Goal: Task Accomplishment & Management: Use online tool/utility

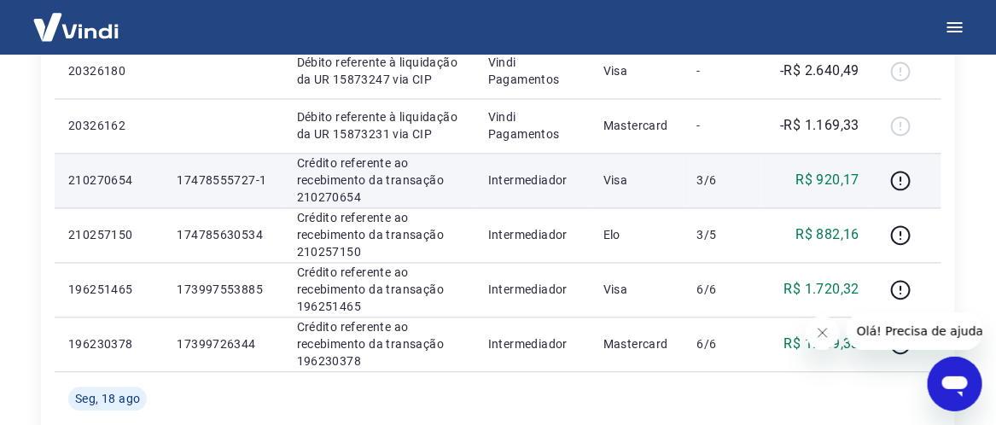
scroll to position [1067, 0]
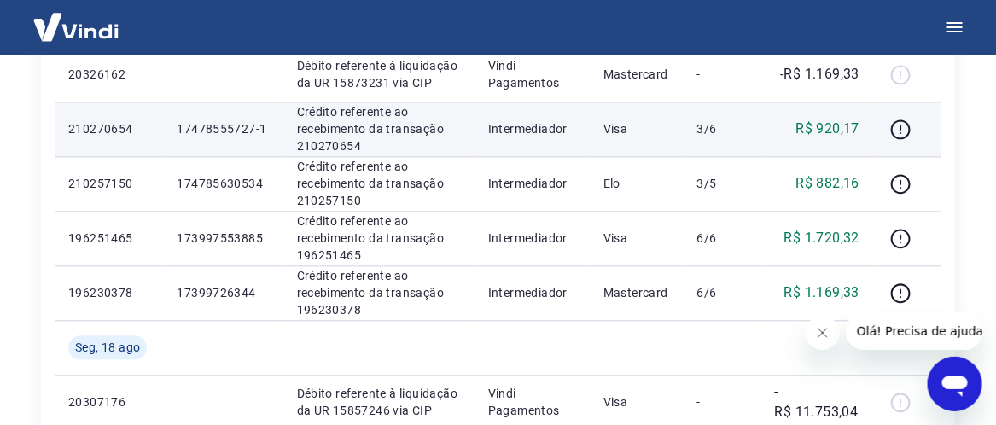
click at [199, 143] on td "17478555727-1" at bounding box center [223, 129] width 120 height 55
drag, startPoint x: 263, startPoint y: 129, endPoint x: 175, endPoint y: 121, distance: 88.3
click at [177, 121] on p "17478555727-1" at bounding box center [223, 128] width 92 height 17
copy p "17478555727-1"
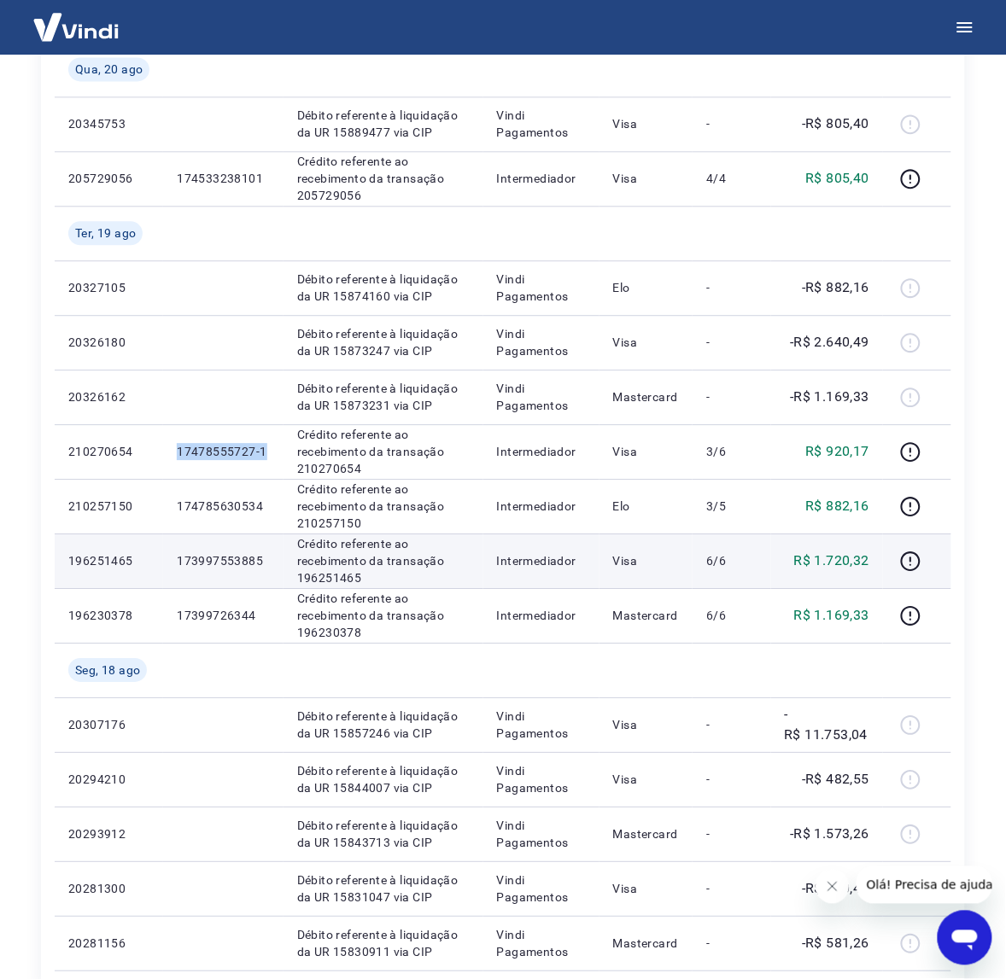
scroll to position [747, 0]
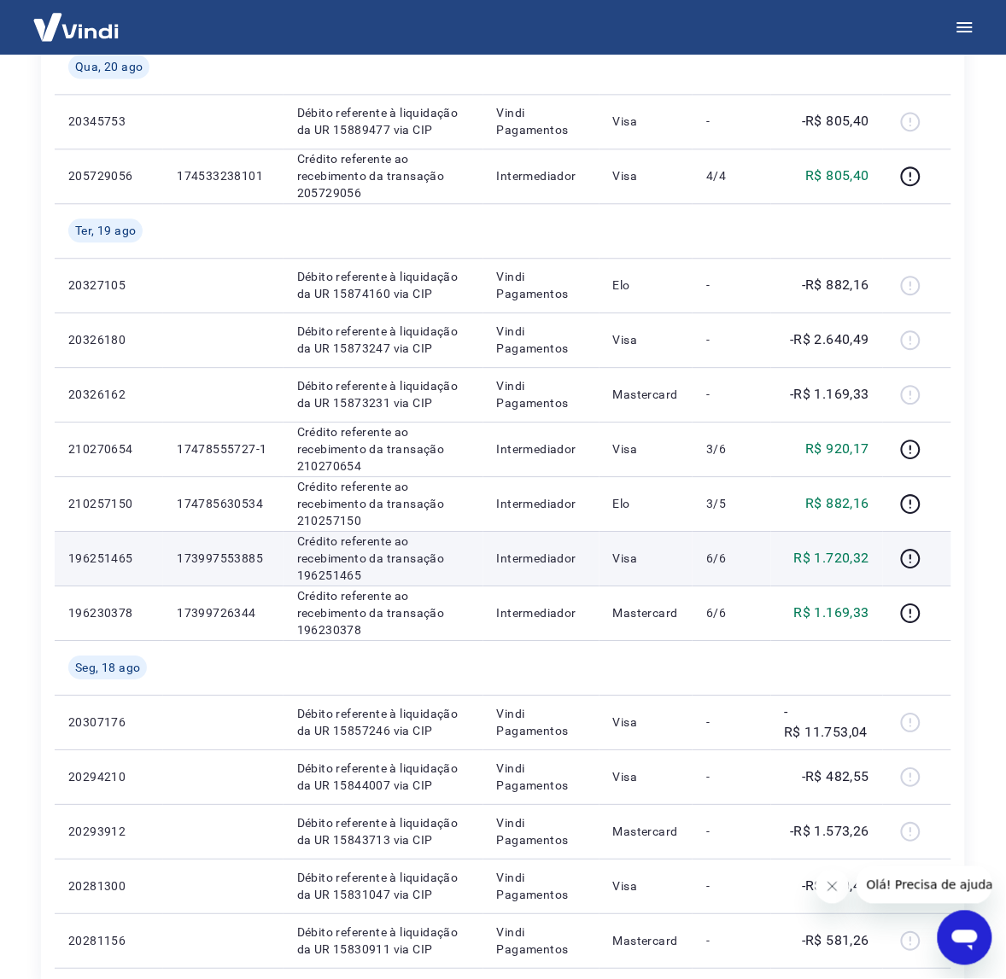
click at [248, 570] on td "173997553885" at bounding box center [223, 558] width 120 height 55
drag, startPoint x: 262, startPoint y: 558, endPoint x: 176, endPoint y: 551, distance: 86.5
click at [177, 551] on p "173997553885" at bounding box center [223, 558] width 93 height 17
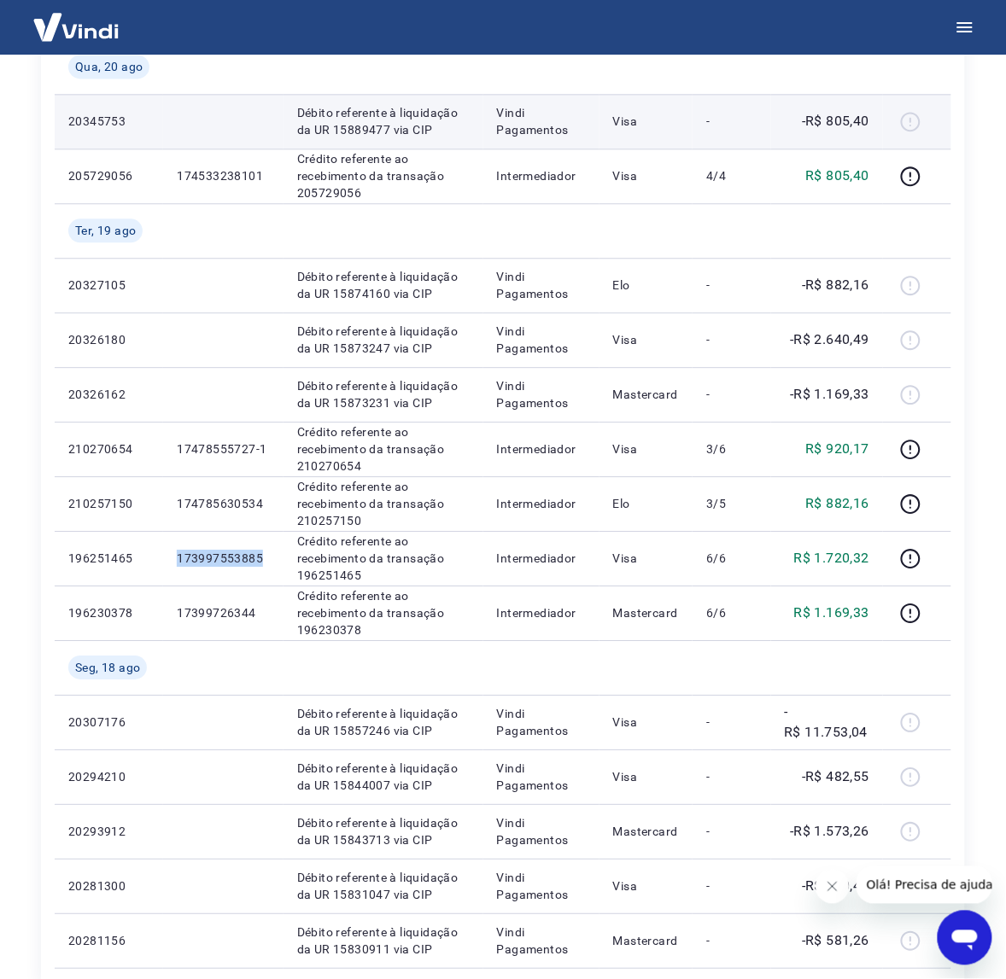
copy p "173997553885"
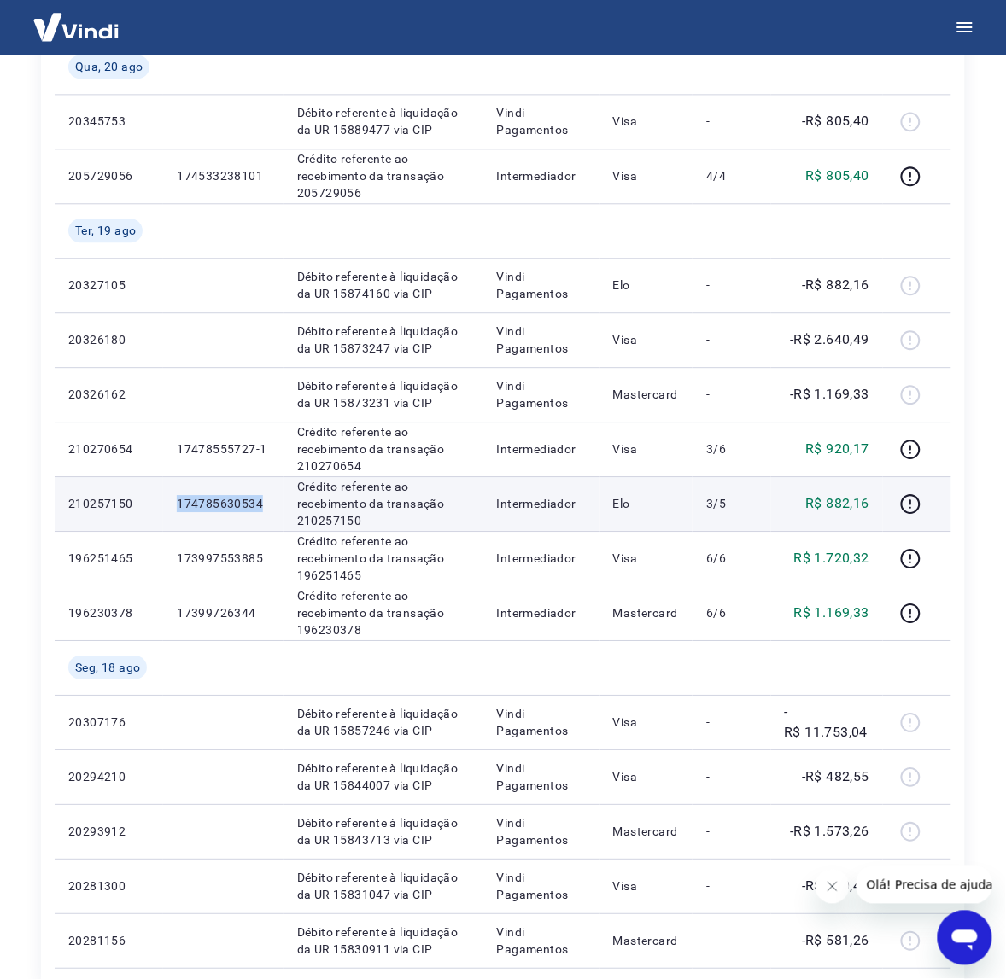
drag, startPoint x: 262, startPoint y: 504, endPoint x: 168, endPoint y: 502, distance: 93.9
click at [168, 502] on td "174785630534" at bounding box center [223, 503] width 120 height 55
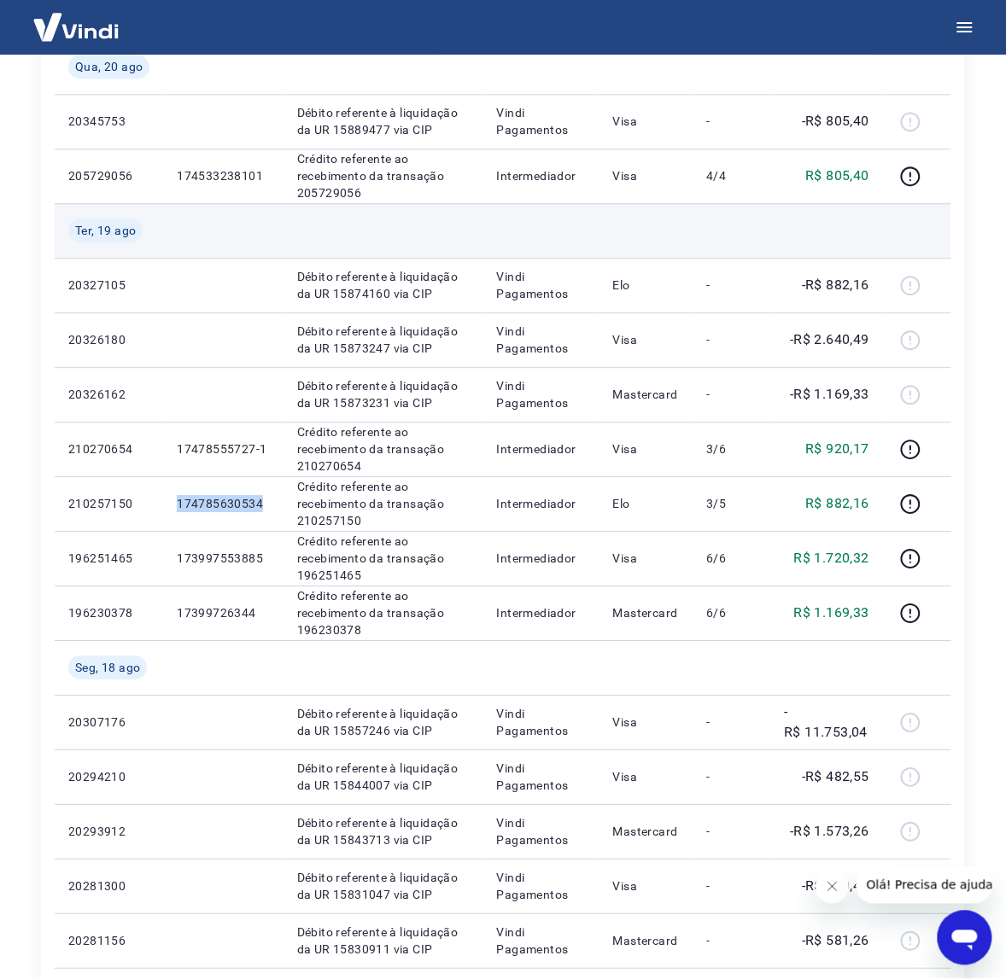
copy p "174785630534"
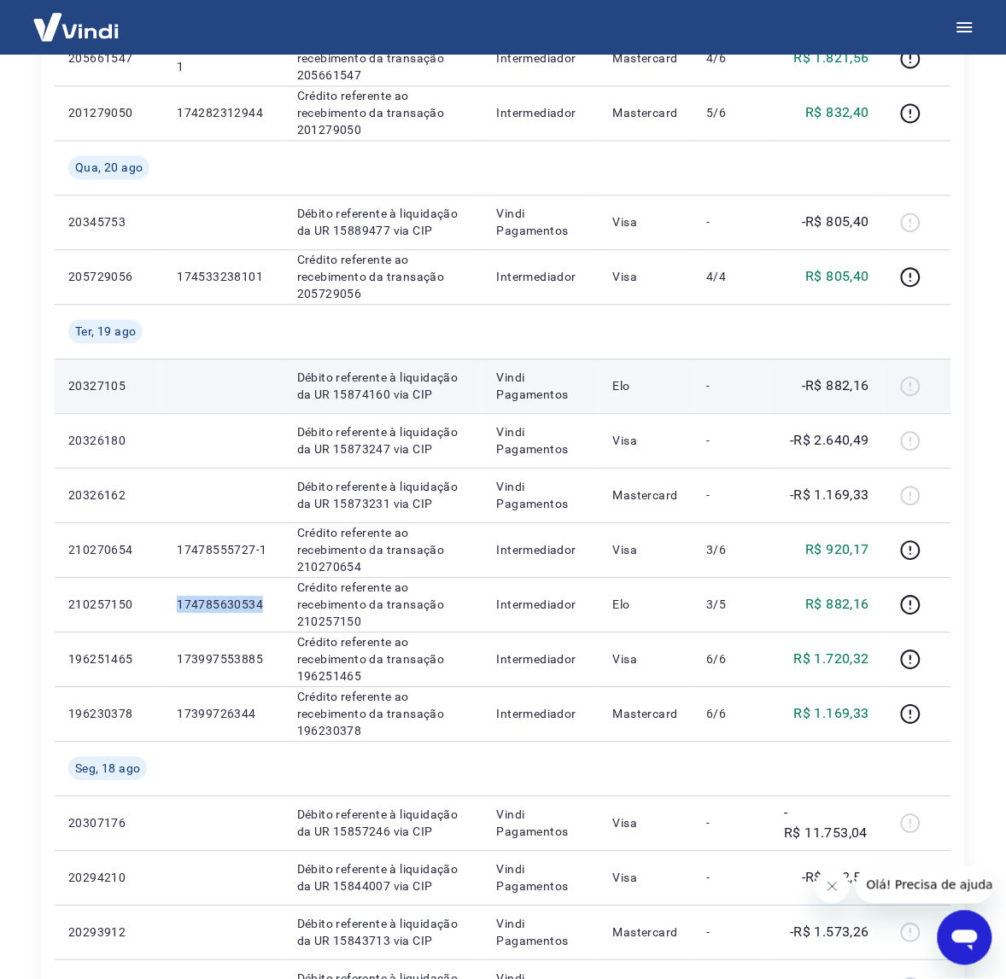
scroll to position [640, 0]
